Goal: Check status

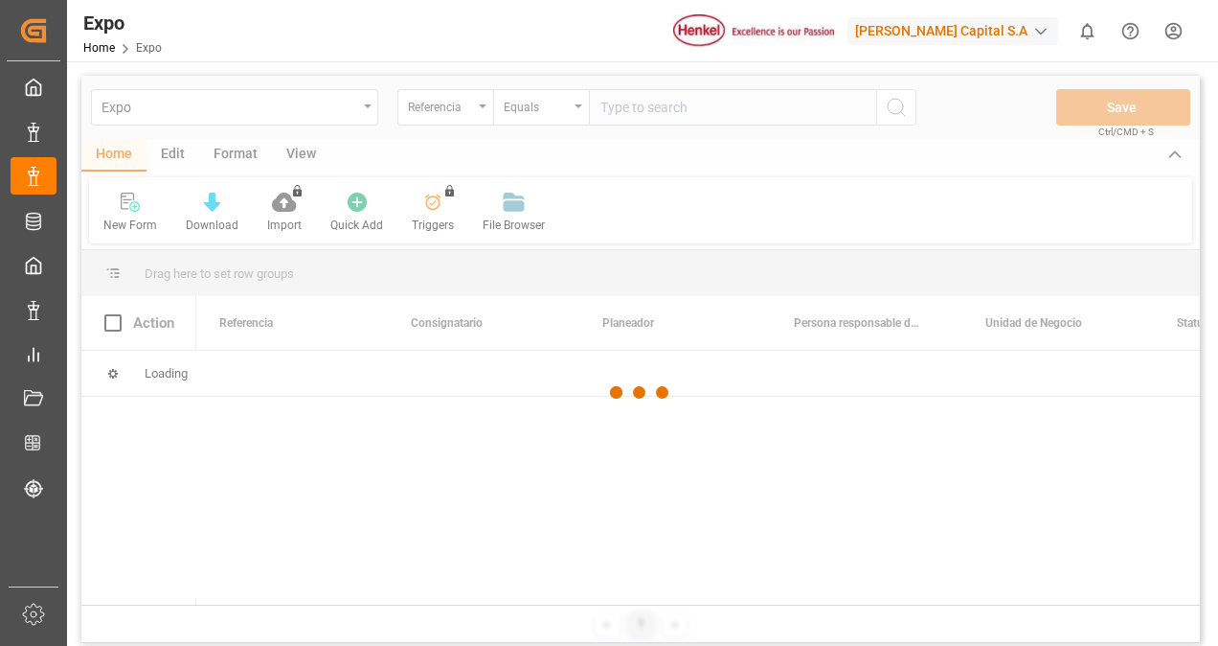
click at [626, 109] on div at bounding box center [640, 393] width 1119 height 634
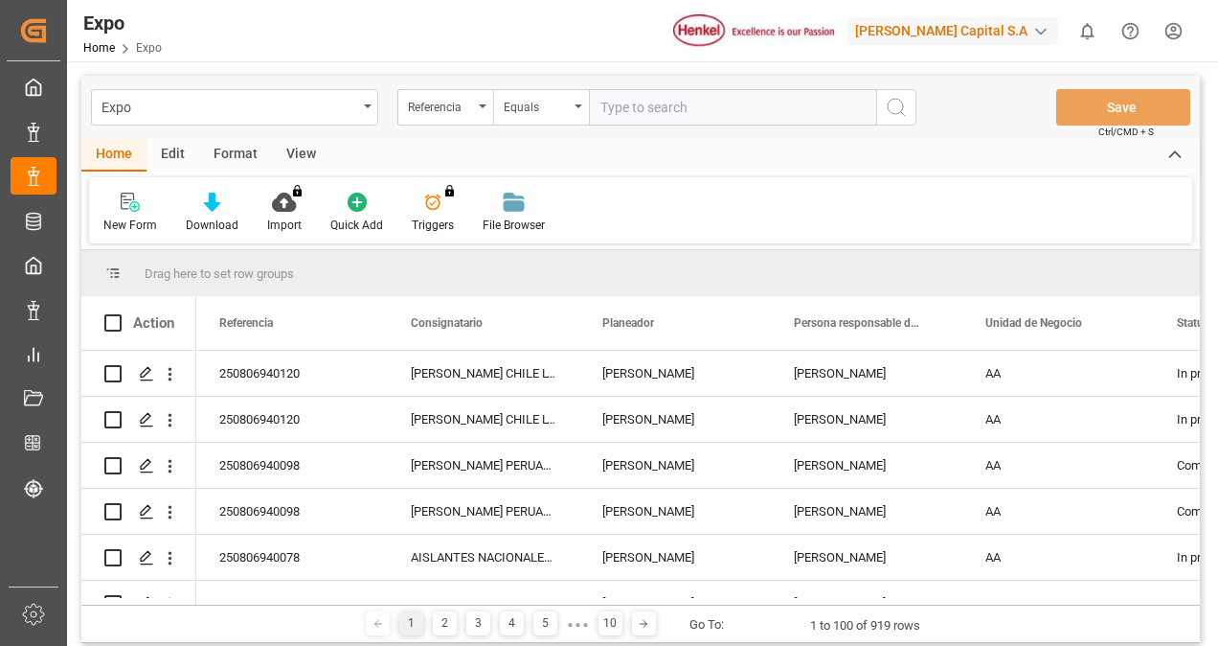
click at [621, 113] on input "text" at bounding box center [732, 107] width 287 height 36
paste input "250606960041"
type input "250606960041"
click at [897, 108] on icon "search button" at bounding box center [896, 107] width 23 height 23
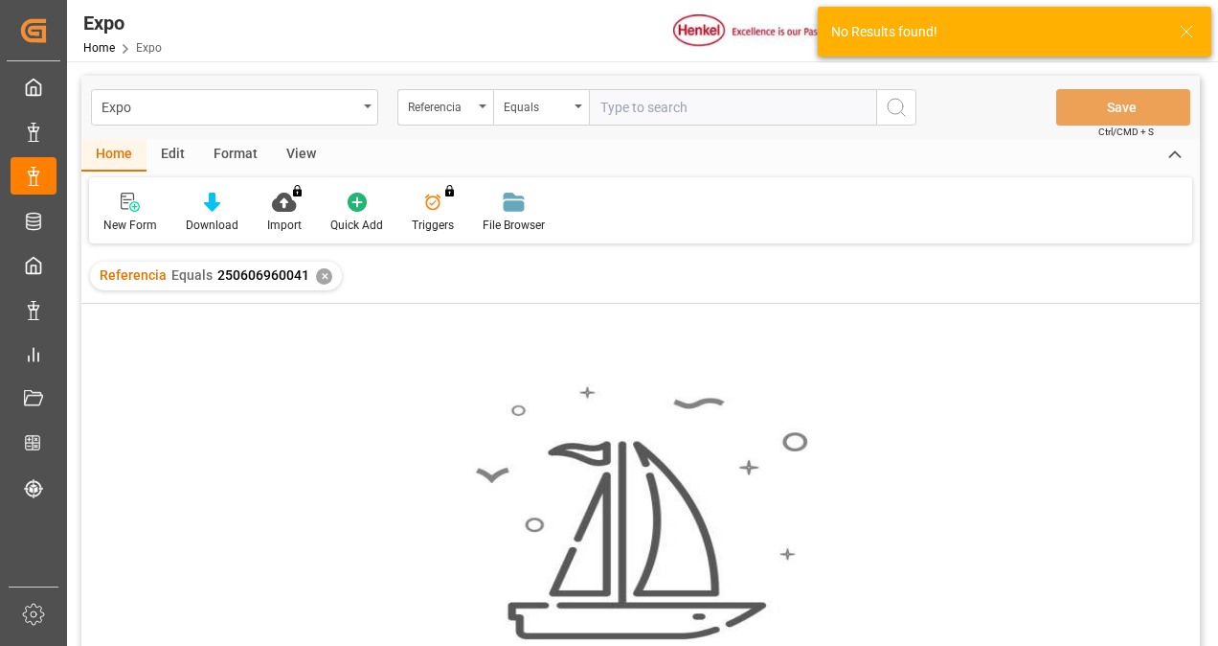
click at [648, 108] on input "text" at bounding box center [732, 107] width 287 height 36
click at [327, 273] on div "✕" at bounding box center [324, 276] width 16 height 16
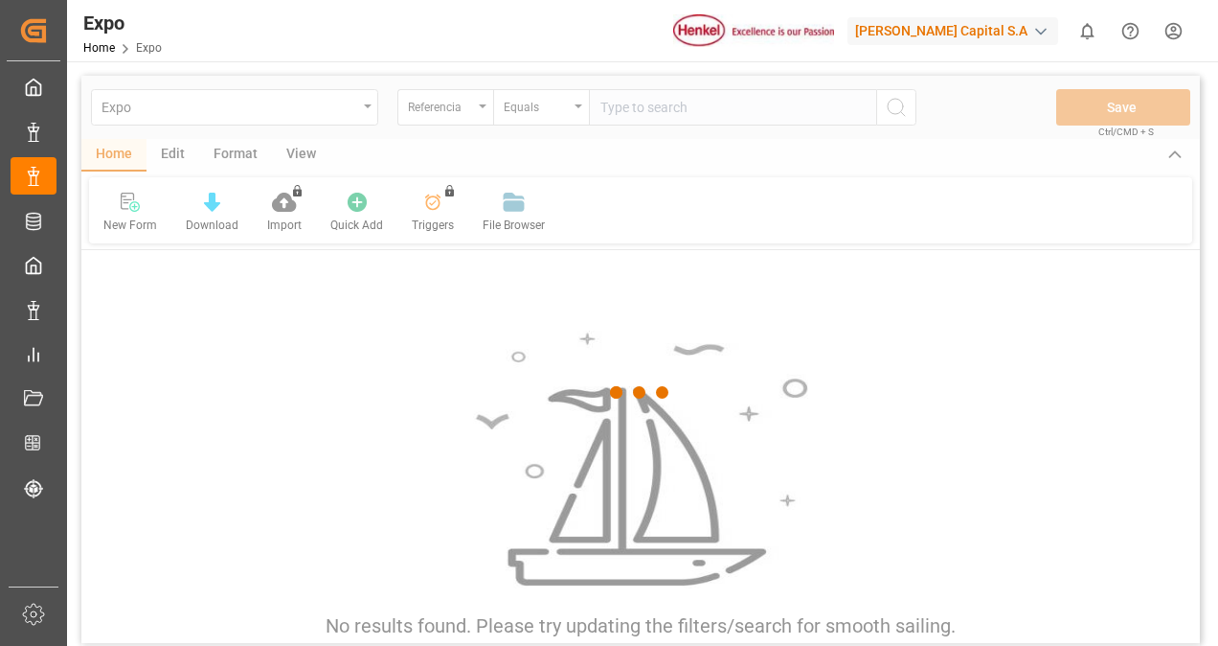
click at [620, 109] on div at bounding box center [640, 393] width 1119 height 634
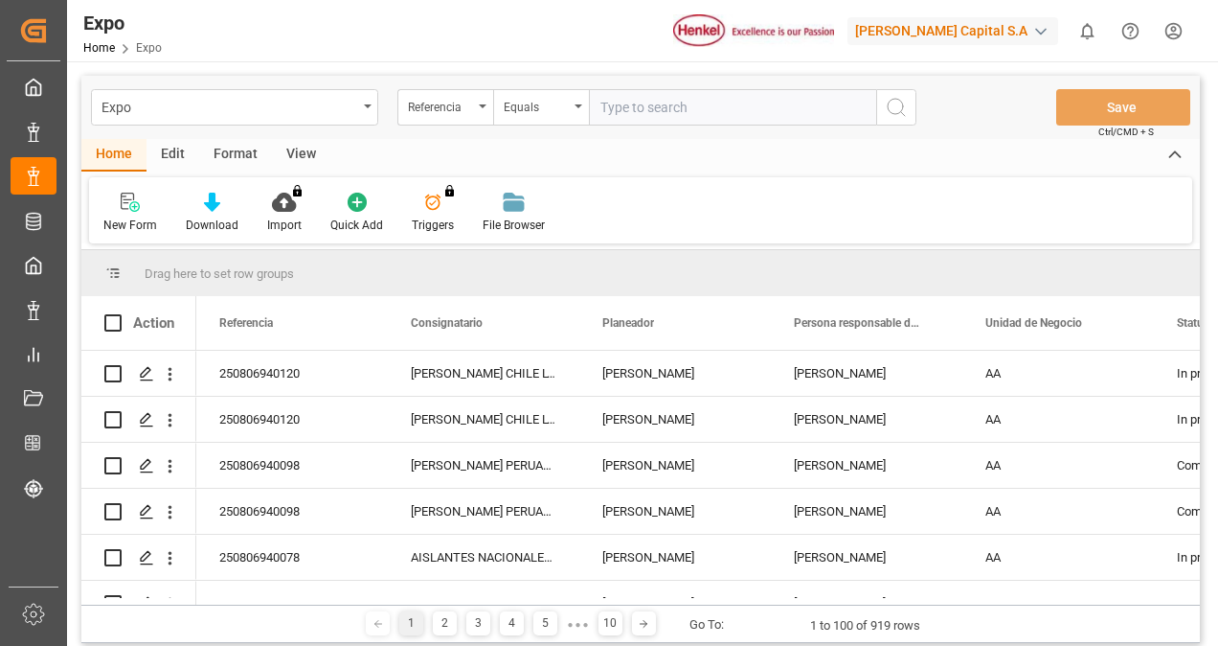
click at [620, 109] on input "text" at bounding box center [732, 107] width 287 height 36
paste input "250606960041"
type input "250606960041"
click at [900, 105] on icon "search button" at bounding box center [896, 107] width 23 height 23
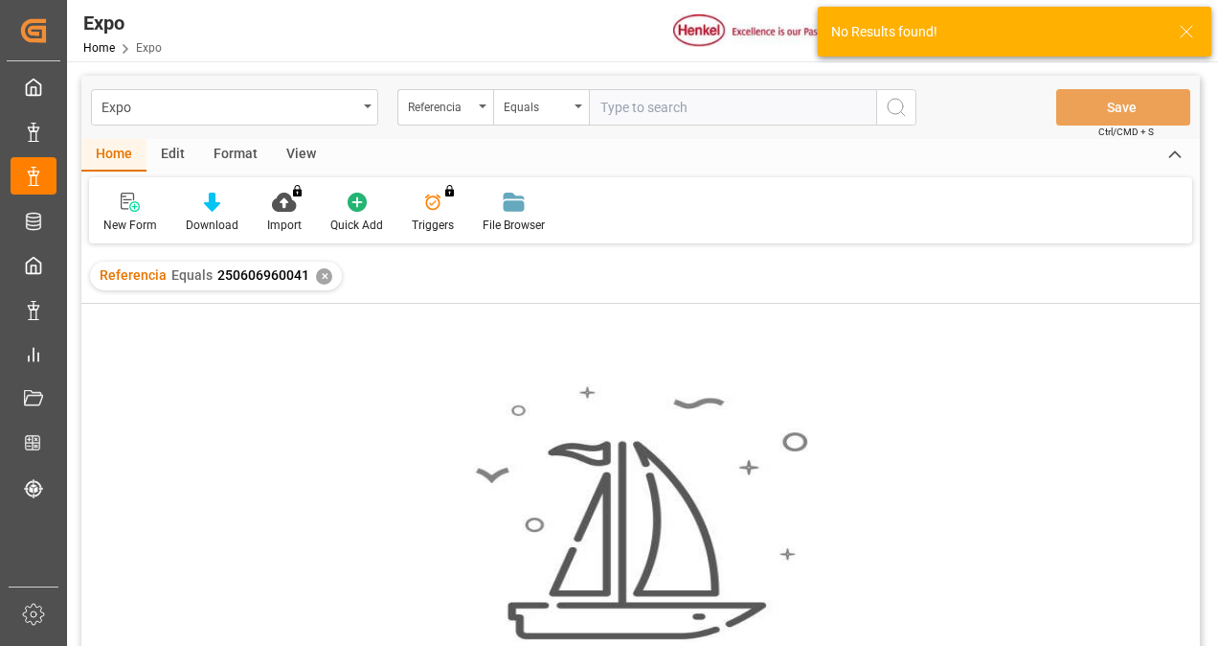
click at [320, 270] on div "✕" at bounding box center [324, 276] width 16 height 16
